Goal: Task Accomplishment & Management: Complete application form

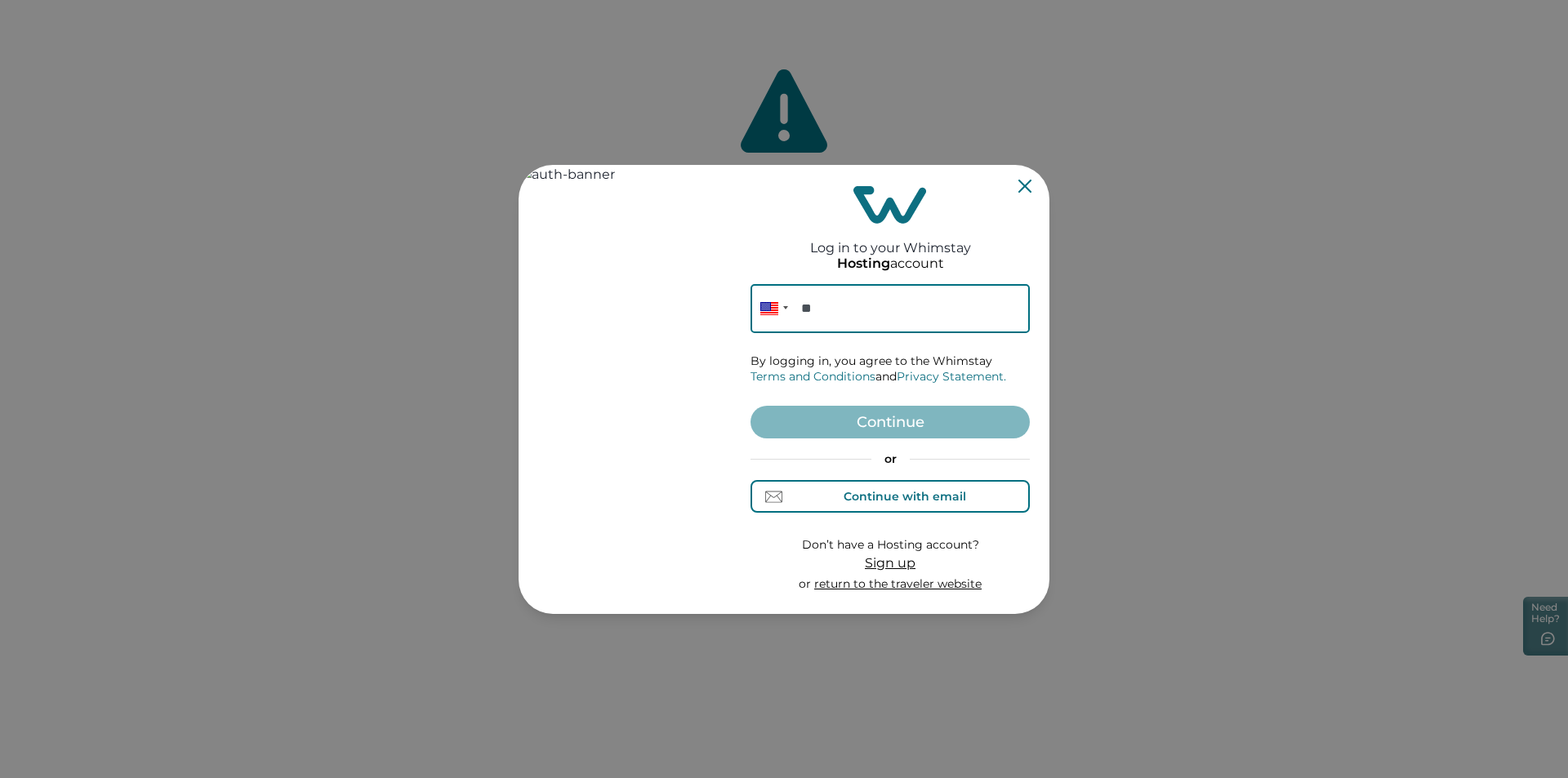
click at [905, 500] on div "Continue with email" at bounding box center [905, 497] width 123 height 13
click at [808, 308] on input at bounding box center [889, 308] width 279 height 49
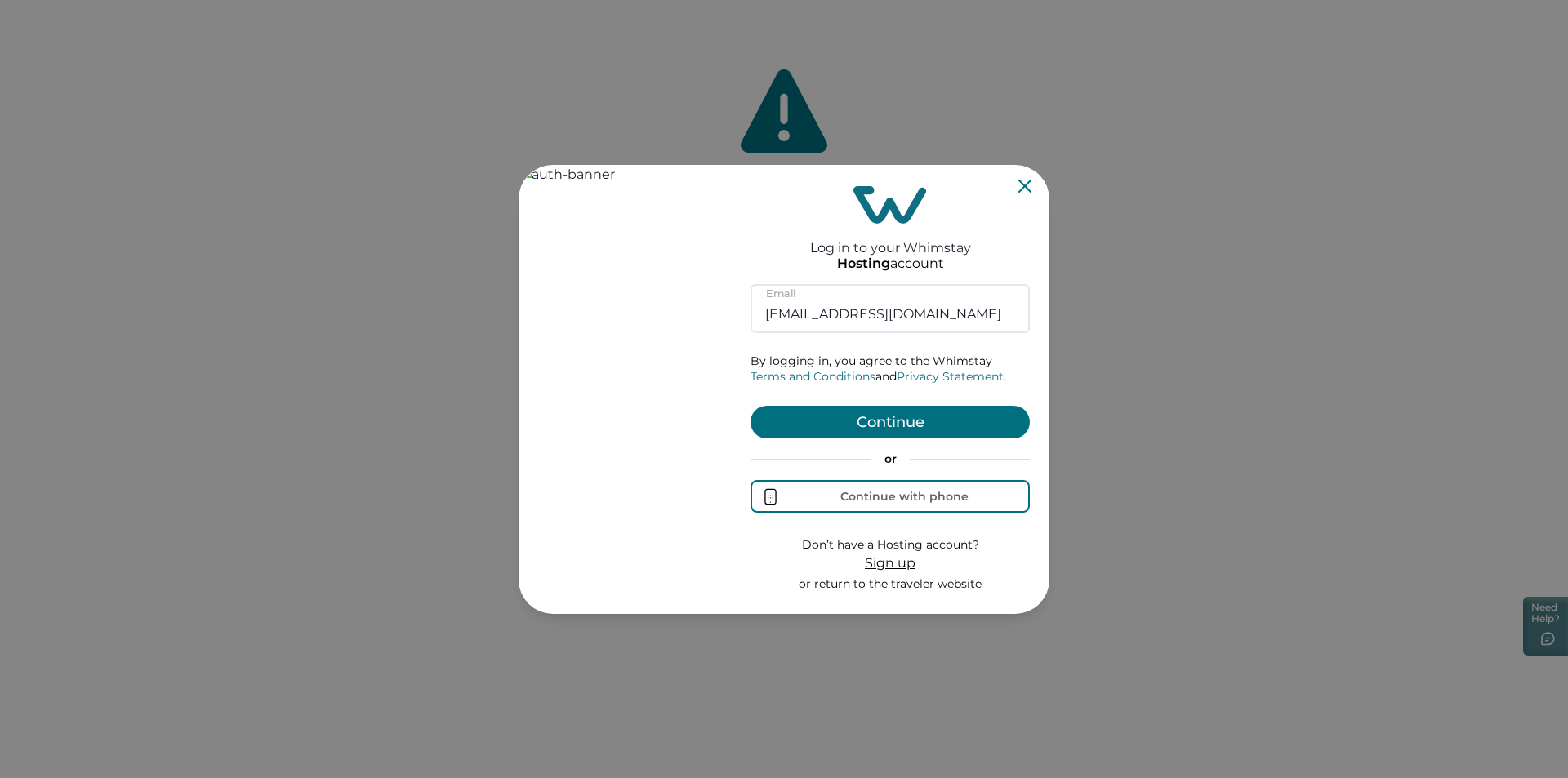
type input "kishansoftyoi@gmail.com"
click at [927, 416] on button "Continue" at bounding box center [889, 422] width 279 height 33
